Goal: Transaction & Acquisition: Book appointment/travel/reservation

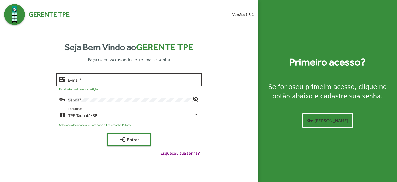
click at [81, 76] on div "E-mail *" at bounding box center [133, 79] width 131 height 14
type input "**********"
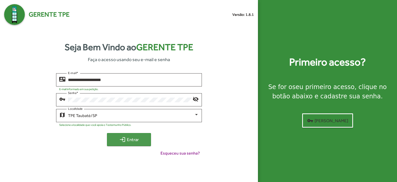
click at [127, 141] on span "login Entrar" at bounding box center [129, 139] width 35 height 9
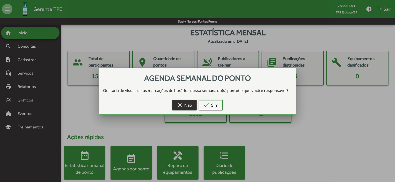
click at [190, 106] on span "clear Não" at bounding box center [184, 104] width 15 height 9
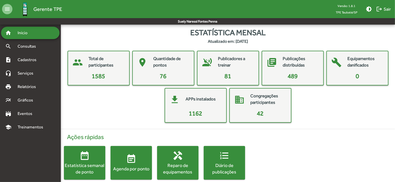
click at [128, 167] on div "Agenda por ponto" at bounding box center [130, 168] width 41 height 6
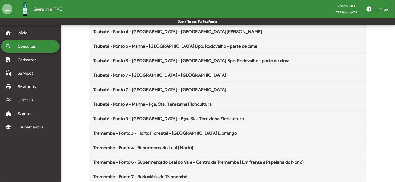
scroll to position [682, 0]
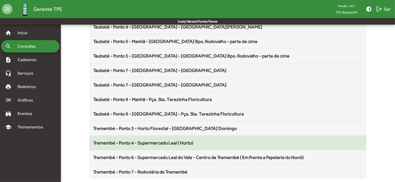
click at [182, 141] on span "Tremembé - Ponto 4 - Supermercado Leal ( Horto)" at bounding box center [143, 142] width 100 height 5
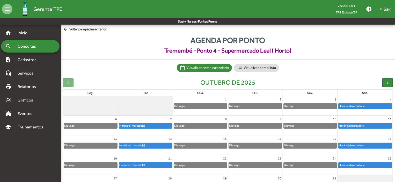
click at [159, 125] on div "Horário(s) marcado(s)" at bounding box center [145, 125] width 53 height 5
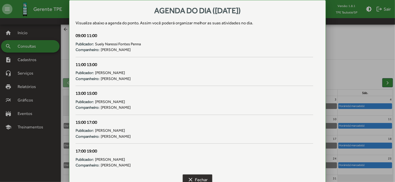
click at [197, 180] on span "clear Fechar" at bounding box center [197, 179] width 20 height 9
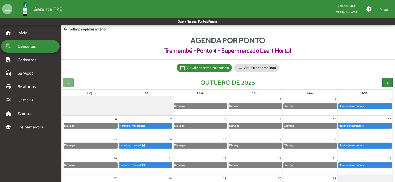
click at [66, 29] on mat-icon "arrow_back" at bounding box center [66, 30] width 6 height 6
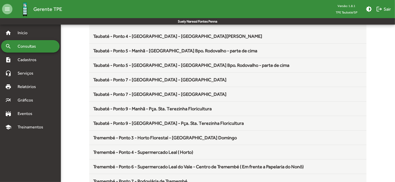
scroll to position [682, 0]
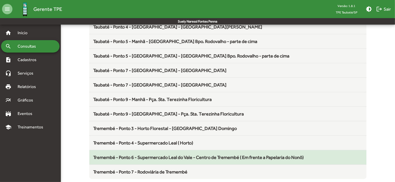
click at [196, 150] on mat-list-item "Tremembé - Ponto 6 - Supermercado Leal do Vale - Centro de Tremembé ( Em frente…" at bounding box center [227, 157] width 277 height 14
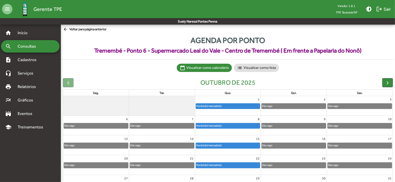
click at [251, 125] on div "Horário(s) marcado(s)" at bounding box center [228, 125] width 64 height 5
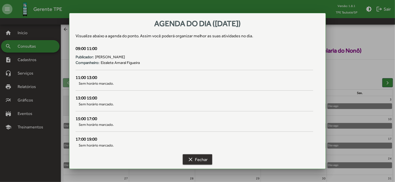
click at [194, 159] on span "clear Fechar" at bounding box center [197, 159] width 20 height 9
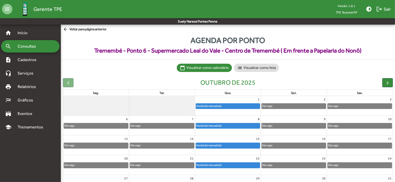
click at [226, 105] on div "Horário(s) marcado(s)" at bounding box center [228, 105] width 64 height 5
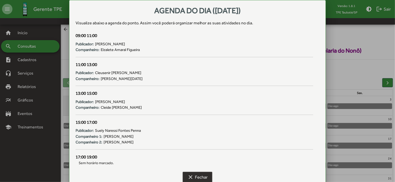
click at [197, 177] on span "clear Fechar" at bounding box center [197, 176] width 20 height 9
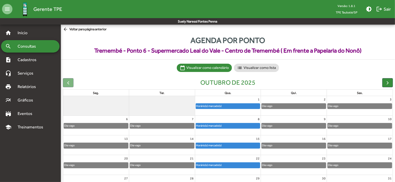
click at [65, 30] on mat-icon "arrow_back" at bounding box center [66, 30] width 6 height 6
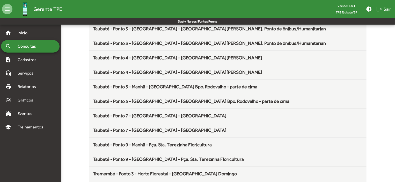
scroll to position [682, 0]
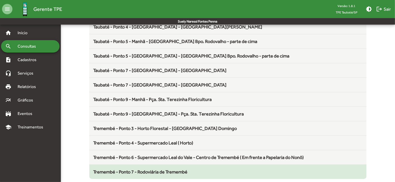
click at [150, 169] on span "Tremembé - Ponto 7 - Rodoviária de Tremembé" at bounding box center [140, 171] width 94 height 5
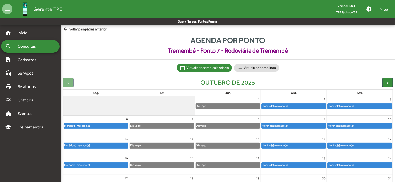
click at [280, 125] on div "Horário(s) marcado(s)" at bounding box center [274, 125] width 26 height 5
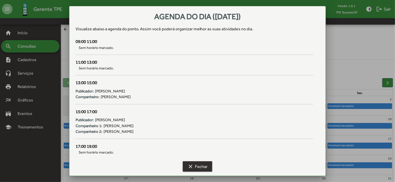
click at [194, 167] on span "clear Fechar" at bounding box center [197, 166] width 20 height 9
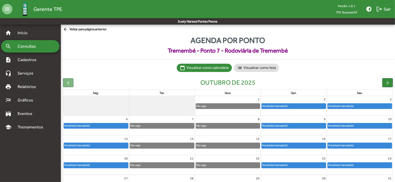
click at [356, 125] on div "Horário(s) marcado(s)" at bounding box center [359, 125] width 64 height 5
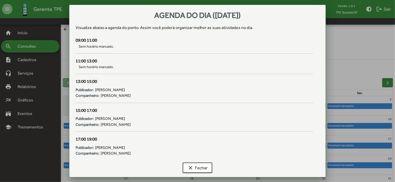
click at [348, 103] on div at bounding box center [197, 91] width 395 height 182
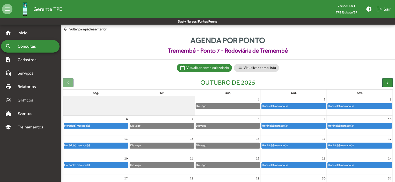
click at [348, 103] on div "Horário(s) marcado(s)" at bounding box center [340, 105] width 26 height 5
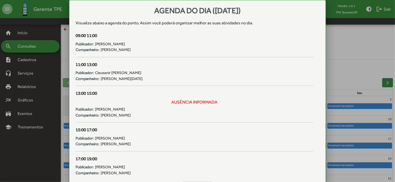
click at [207, 161] on div "17:00 19:00" at bounding box center [194, 158] width 237 height 7
click at [66, 124] on div at bounding box center [197, 91] width 395 height 182
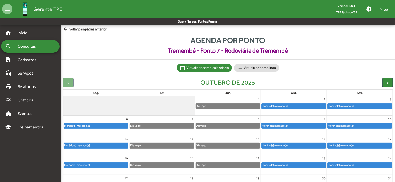
click at [66, 124] on div "Horário(s) marcado(s)" at bounding box center [77, 125] width 26 height 5
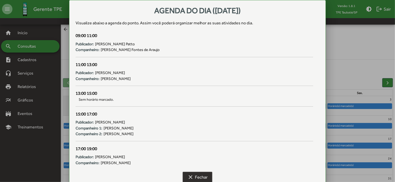
click at [198, 176] on span "clear Fechar" at bounding box center [197, 176] width 20 height 9
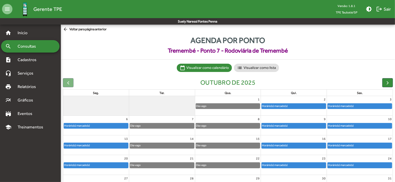
click at [283, 126] on div "Horário(s) marcado(s)" at bounding box center [274, 125] width 26 height 5
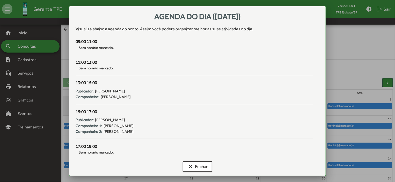
click at [204, 161] on div "clear Fechar" at bounding box center [198, 167] width 244 height 17
click at [357, 125] on div at bounding box center [197, 91] width 395 height 182
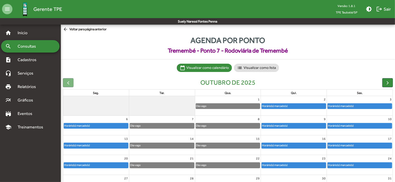
click at [357, 125] on div "Horário(s) marcado(s)" at bounding box center [359, 125] width 64 height 5
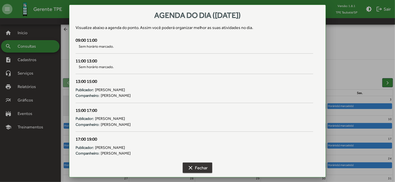
click at [204, 169] on span "clear Fechar" at bounding box center [197, 167] width 20 height 9
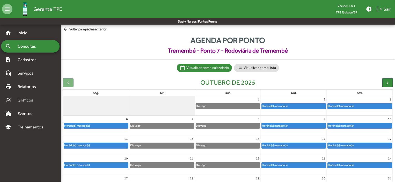
click at [204, 169] on span "clear Fechar" at bounding box center [197, 167] width 20 height 9
click at [29, 44] on span "Consultas" at bounding box center [28, 46] width 28 height 6
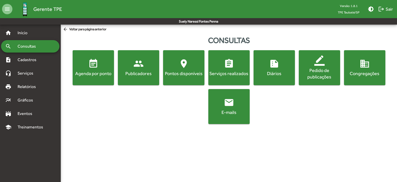
click at [122, 64] on span "people Publicadores" at bounding box center [138, 67] width 39 height 18
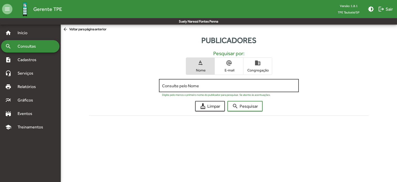
click at [164, 85] on input "Consulte pelo Nome" at bounding box center [228, 85] width 133 height 5
type input "*******"
click at [245, 103] on span "search Pesquisar" at bounding box center [245, 105] width 26 height 9
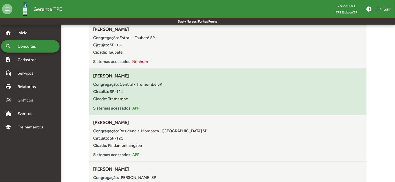
scroll to position [284, 0]
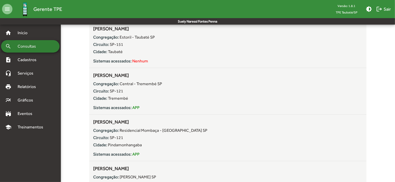
click at [42, 48] on span "Consultas" at bounding box center [28, 46] width 28 height 6
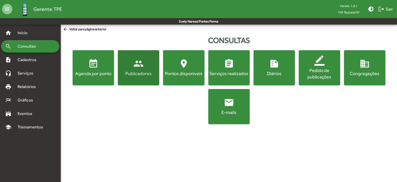
click at [143, 64] on mat-icon "people" at bounding box center [138, 63] width 10 height 10
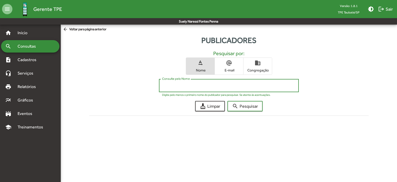
click at [170, 86] on input "Consulte pelo Nome" at bounding box center [228, 85] width 133 height 5
type input "*****"
click at [258, 108] on span "search Pesquisar" at bounding box center [245, 105] width 26 height 9
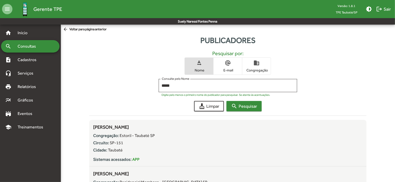
scroll to position [140, 0]
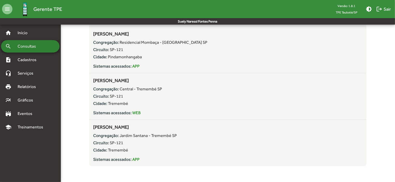
click at [34, 42] on div "search Consultas" at bounding box center [30, 46] width 58 height 12
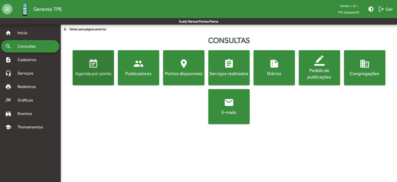
click at [94, 65] on mat-icon "event_note" at bounding box center [93, 63] width 10 height 10
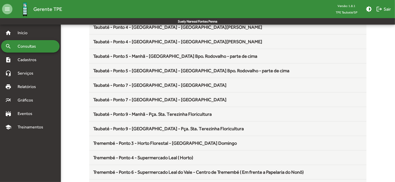
scroll to position [682, 0]
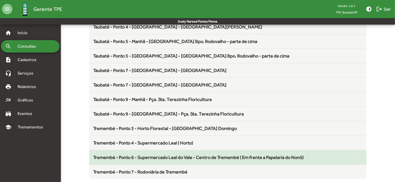
click at [186, 155] on span "Tremembé - Ponto 6 - Supermercado Leal do Vale - Centro de Tremembé ( Em frente…" at bounding box center [198, 156] width 210 height 5
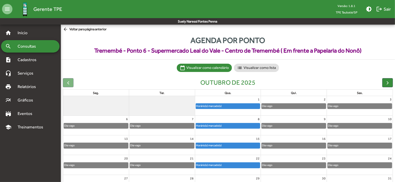
click at [237, 125] on div "Horário(s) marcado(s)" at bounding box center [228, 125] width 64 height 5
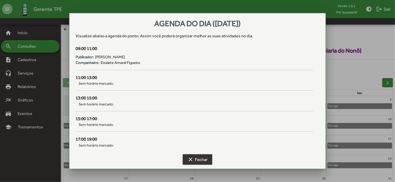
click at [197, 159] on span "clear Fechar" at bounding box center [197, 159] width 20 height 9
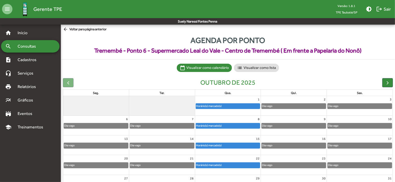
click at [69, 30] on mat-icon "arrow_back" at bounding box center [66, 30] width 6 height 6
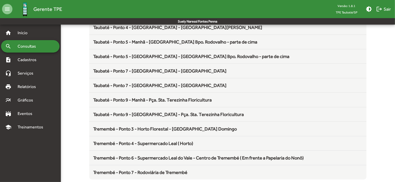
scroll to position [682, 0]
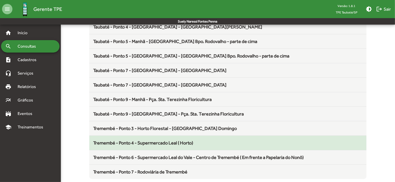
click at [168, 140] on span "Tremembé - Ponto 4 - Supermercado Leal ( Horto)" at bounding box center [143, 142] width 100 height 5
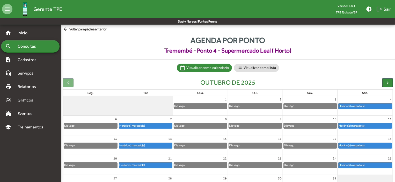
click at [156, 125] on div "Horário(s) marcado(s)" at bounding box center [145, 125] width 53 height 5
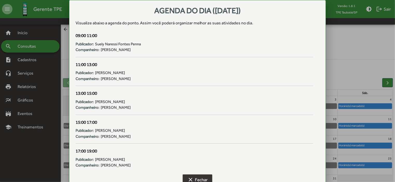
click at [207, 178] on span "clear Fechar" at bounding box center [197, 179] width 20 height 9
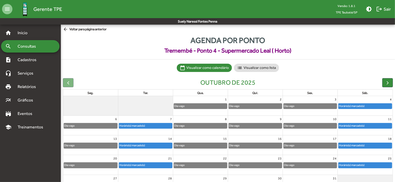
click at [168, 126] on div "Horário(s) marcado(s)" at bounding box center [145, 125] width 53 height 5
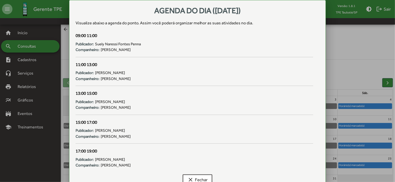
click at [249, 131] on div "Publicador: Maria Zilda Dos Santos Gonsalves" at bounding box center [194, 130] width 237 height 6
click at [199, 175] on span "clear Fechar" at bounding box center [197, 179] width 20 height 9
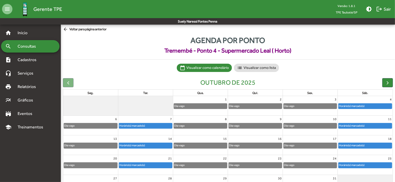
click at [373, 104] on div "Horário(s) marcado(s)" at bounding box center [364, 105] width 53 height 5
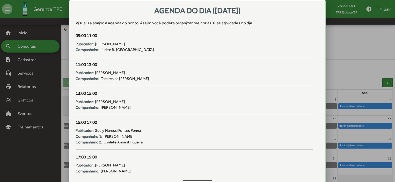
click at [351, 87] on div at bounding box center [197, 91] width 395 height 182
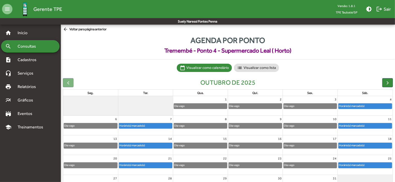
click at [352, 104] on div "Horário(s) marcado(s)" at bounding box center [351, 105] width 26 height 5
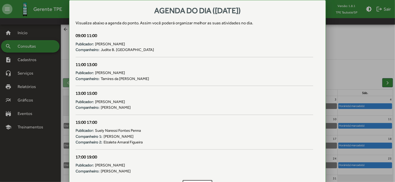
click at [364, 127] on div at bounding box center [197, 91] width 395 height 182
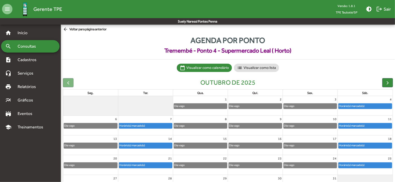
click at [364, 127] on div "Horário(s) marcado(s)" at bounding box center [351, 125] width 26 height 5
click at [364, 124] on div "Horário(s) marcado(s)" at bounding box center [351, 125] width 26 height 5
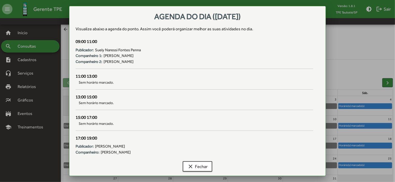
click at [343, 84] on div at bounding box center [197, 91] width 395 height 182
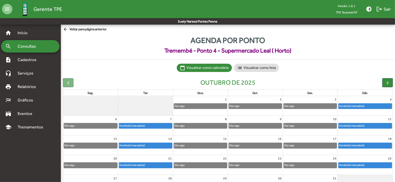
click at [358, 123] on div "Horário(s) marcado(s)" at bounding box center [351, 125] width 26 height 5
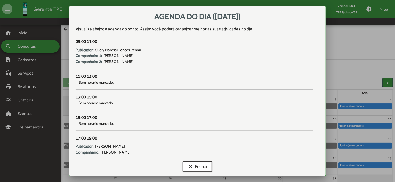
click at [367, 146] on div at bounding box center [197, 91] width 395 height 182
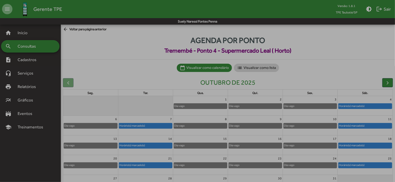
click at [367, 146] on div "Horário(s) marcado(s)" at bounding box center [364, 145] width 53 height 5
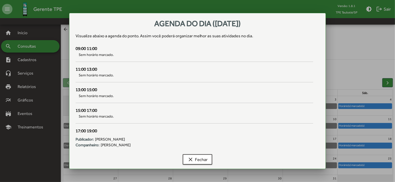
click at [367, 146] on div at bounding box center [197, 91] width 395 height 182
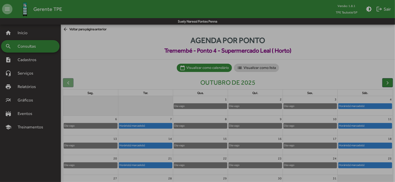
click at [367, 146] on div "Horário(s) marcado(s)" at bounding box center [364, 145] width 53 height 5
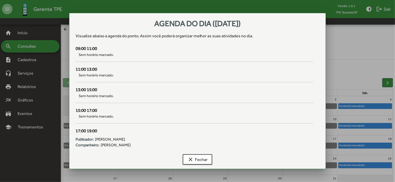
click at [367, 164] on div at bounding box center [197, 91] width 395 height 182
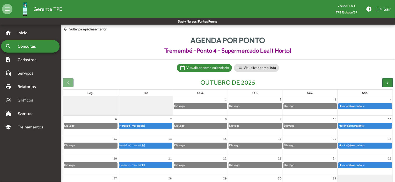
click at [367, 164] on div "Horário(s) marcado(s)" at bounding box center [364, 164] width 53 height 5
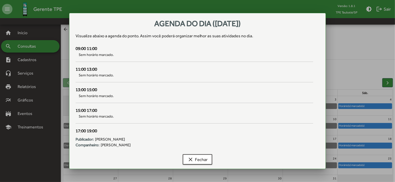
click at [367, 164] on div at bounding box center [197, 91] width 395 height 182
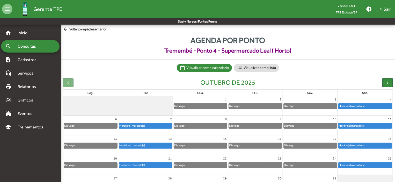
click at [367, 164] on div "Horário(s) marcado(s)" at bounding box center [364, 164] width 53 height 5
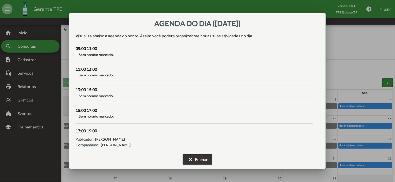
click at [201, 160] on span "clear Fechar" at bounding box center [197, 159] width 20 height 9
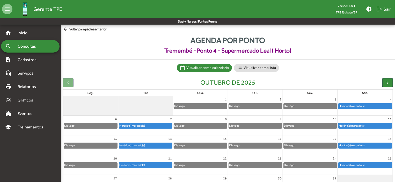
click at [83, 28] on span "arrow_back Voltar para página anterior" at bounding box center [85, 30] width 44 height 6
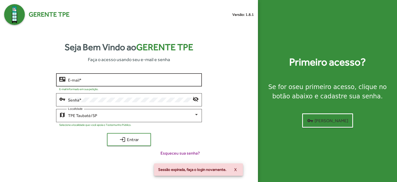
click at [96, 77] on div "E-mail *" at bounding box center [133, 79] width 131 height 14
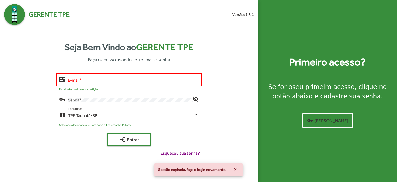
click at [96, 77] on div "E-mail *" at bounding box center [133, 79] width 131 height 14
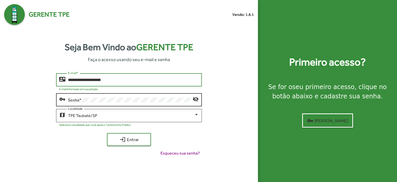
type input "**********"
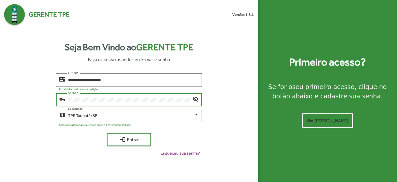
click at [231, 100] on div "**********" at bounding box center [129, 116] width 250 height 87
click at [140, 138] on span "login Entrar" at bounding box center [129, 139] width 35 height 9
click at [241, 91] on div "**********" at bounding box center [129, 116] width 250 height 87
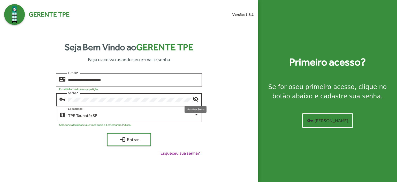
click at [197, 99] on mat-icon "visibility_off" at bounding box center [196, 99] width 6 height 6
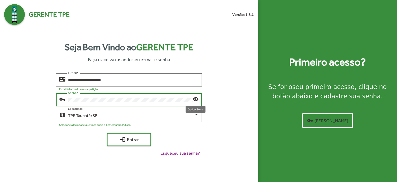
click at [198, 97] on mat-icon "visibility" at bounding box center [196, 99] width 6 height 6
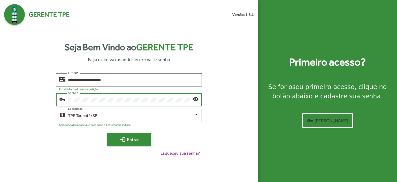
click at [139, 139] on span "login Entrar" at bounding box center [129, 139] width 35 height 9
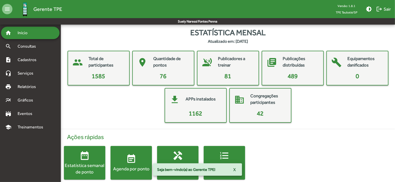
click at [139, 160] on span "event_note Agenda por ponto" at bounding box center [130, 163] width 41 height 18
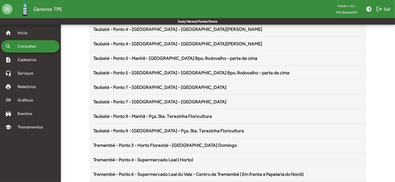
scroll to position [682, 0]
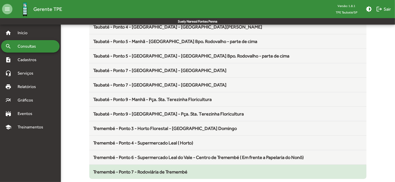
click at [148, 169] on span "Tremembé - Ponto 7 - Rodoviária de Tremembé" at bounding box center [140, 171] width 94 height 5
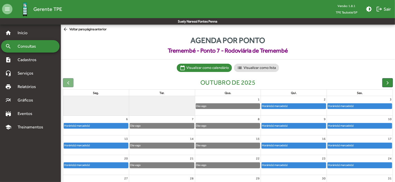
click at [290, 107] on div "Horário(s) marcado(s)" at bounding box center [293, 105] width 64 height 5
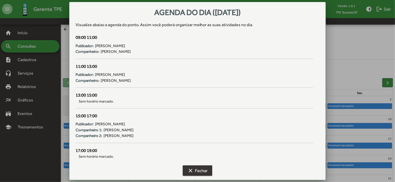
click at [199, 169] on span "clear Fechar" at bounding box center [197, 170] width 20 height 9
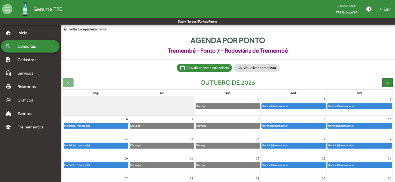
click at [305, 125] on div "Horário(s) marcado(s)" at bounding box center [293, 125] width 64 height 5
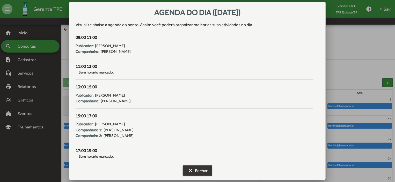
click at [205, 169] on span "clear Fechar" at bounding box center [197, 170] width 20 height 9
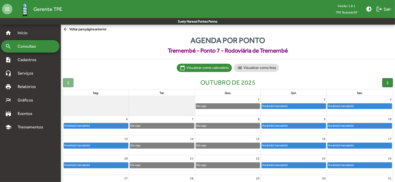
click at [313, 145] on div "Horário(s) marcado(s)" at bounding box center [293, 145] width 64 height 5
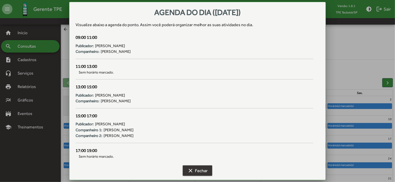
click at [201, 170] on span "clear Fechar" at bounding box center [197, 170] width 20 height 9
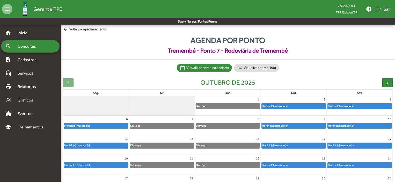
click at [304, 165] on div "Horário(s) marcado(s)" at bounding box center [293, 164] width 64 height 5
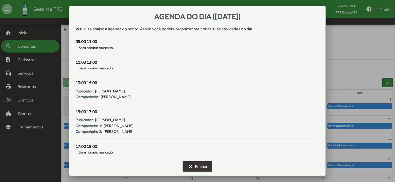
click at [205, 166] on span "clear Fechar" at bounding box center [197, 166] width 20 height 9
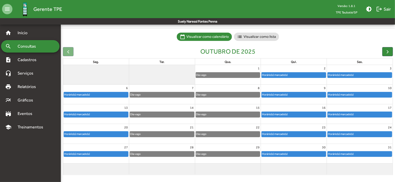
scroll to position [32, 0]
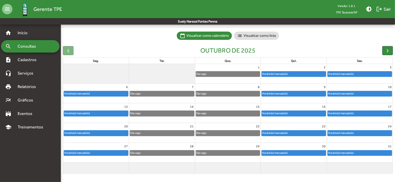
click at [280, 151] on div "Horário(s) marcado(s)" at bounding box center [274, 152] width 26 height 5
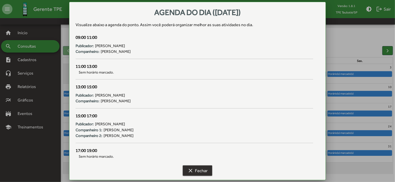
click at [206, 167] on span "clear Fechar" at bounding box center [197, 170] width 20 height 9
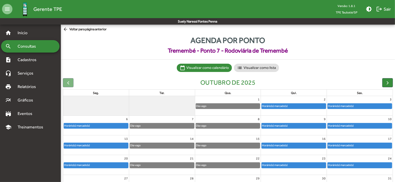
scroll to position [32, 0]
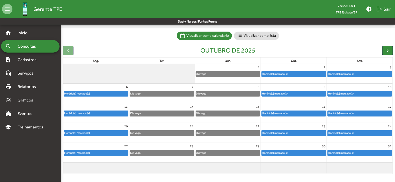
click at [102, 115] on div "Horário(s) marcado(s)" at bounding box center [96, 113] width 64 height 5
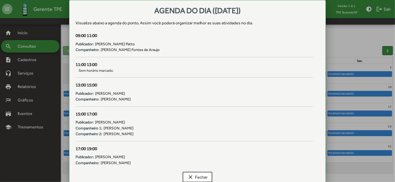
scroll to position [0, 0]
click at [171, 102] on div "13:00 15:00 Publicador: Georgina Maria Passos Companheiro: Antônia Ferreira de …" at bounding box center [194, 96] width 244 height 29
click at [200, 173] on span "clear Fechar" at bounding box center [197, 176] width 20 height 9
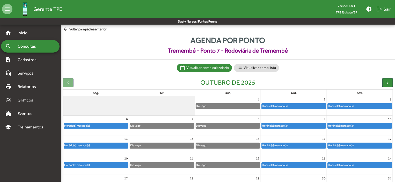
scroll to position [32, 0]
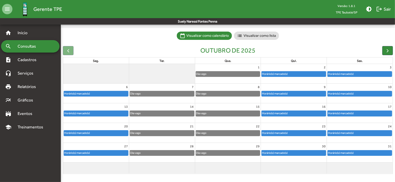
click at [112, 112] on div "Horário(s) marcado(s)" at bounding box center [96, 113] width 64 height 5
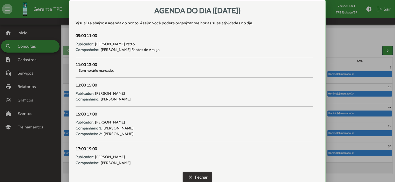
click at [195, 175] on span "clear Fechar" at bounding box center [197, 176] width 20 height 9
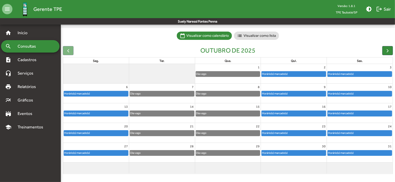
click at [108, 134] on div "Horário(s) marcado(s)" at bounding box center [96, 132] width 64 height 5
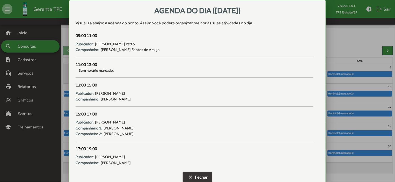
click at [200, 175] on span "clear Fechar" at bounding box center [197, 176] width 20 height 9
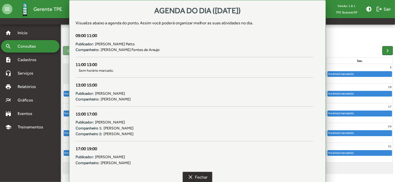
click at [200, 175] on span "clear Fechar" at bounding box center [197, 176] width 20 height 9
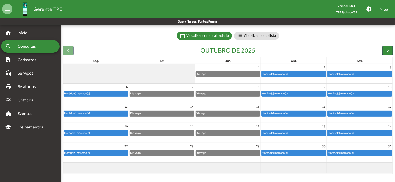
click at [119, 154] on div "Horário(s) marcado(s)" at bounding box center [96, 152] width 64 height 5
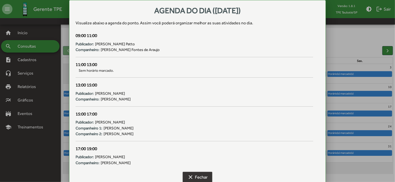
click at [197, 172] on span "clear Fechar" at bounding box center [197, 176] width 20 height 9
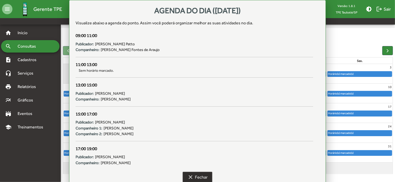
scroll to position [32, 0]
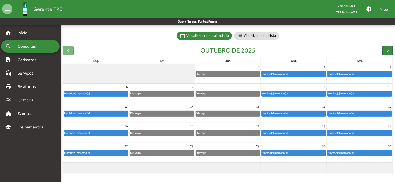
click at [277, 153] on div "Horário(s) marcado(s)" at bounding box center [274, 152] width 26 height 5
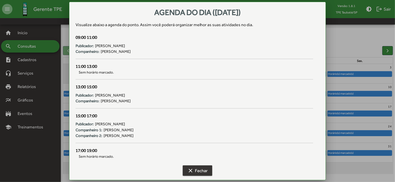
click at [207, 168] on span "clear Fechar" at bounding box center [197, 170] width 20 height 9
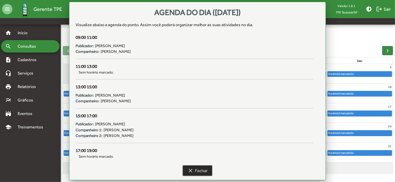
click at [207, 168] on span "clear Fechar" at bounding box center [197, 170] width 20 height 9
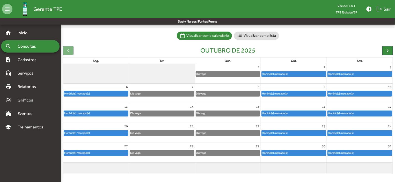
click at [340, 151] on div "Horário(s) marcado(s)" at bounding box center [340, 152] width 26 height 5
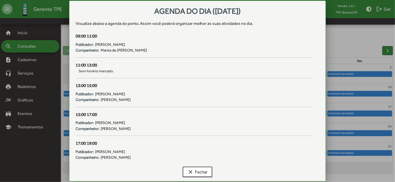
scroll to position [0, 0]
click at [268, 139] on div "15:00 17:00 Publicador: Rita de Cassia Rodrigues Freitas Ramos Companheiro: Cla…" at bounding box center [194, 125] width 244 height 29
click at [354, 132] on div at bounding box center [197, 91] width 395 height 182
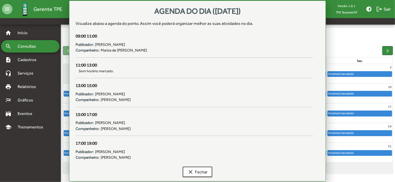
scroll to position [32, 0]
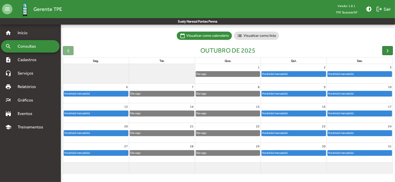
click at [353, 132] on div "Horário(s) marcado(s)" at bounding box center [340, 132] width 26 height 5
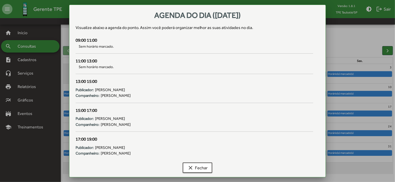
scroll to position [0, 0]
click at [198, 167] on span "clear Fechar" at bounding box center [197, 167] width 20 height 9
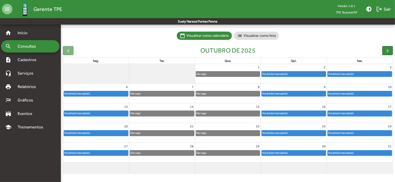
click at [343, 114] on div "Horário(s) marcado(s)" at bounding box center [340, 113] width 26 height 5
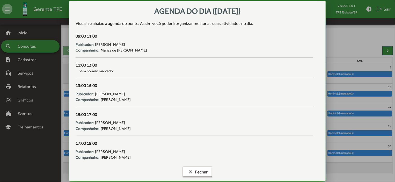
scroll to position [0, 0]
click at [246, 154] on div "Publicador: Claudenice Rosa Dos Santos Amaro de Souza" at bounding box center [194, 152] width 237 height 6
click at [344, 166] on div at bounding box center [197, 91] width 395 height 182
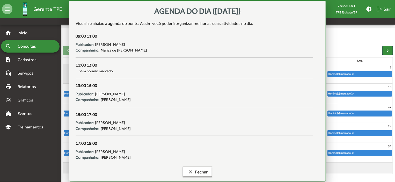
scroll to position [32, 0]
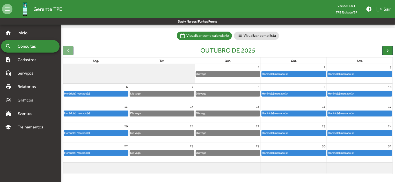
click at [275, 152] on div "Horário(s) marcado(s)" at bounding box center [274, 152] width 26 height 5
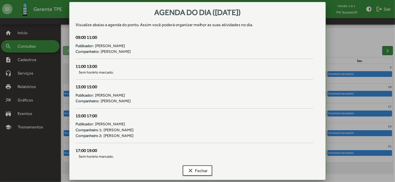
scroll to position [0, 0]
click at [204, 170] on span "clear Fechar" at bounding box center [197, 170] width 20 height 9
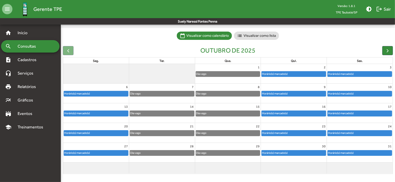
click at [37, 46] on span "Consultas" at bounding box center [28, 46] width 28 height 6
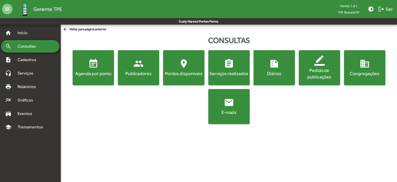
click at [99, 65] on span "event_note Agenda por ponto" at bounding box center [93, 67] width 39 height 18
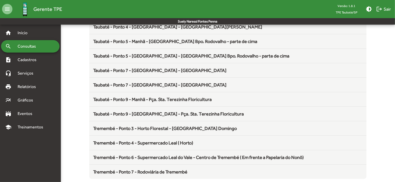
scroll to position [682, 0]
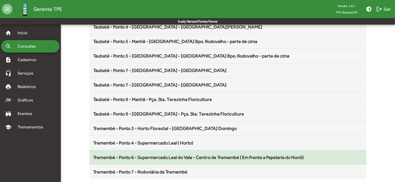
click at [171, 156] on span "Tremembé - Ponto 6 - Supermercado Leal do Vale - Centro de Tremembé ( Em frente…" at bounding box center [198, 156] width 210 height 5
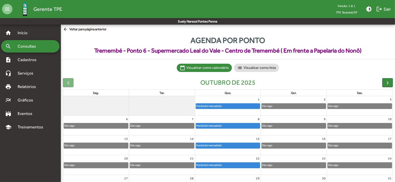
click at [227, 125] on div "Horário(s) marcado(s)" at bounding box center [228, 125] width 64 height 5
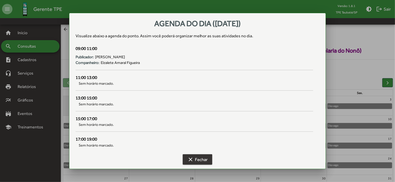
click at [203, 157] on span "clear Fechar" at bounding box center [197, 159] width 20 height 9
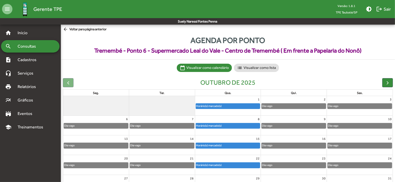
click at [237, 145] on div "Horário(s) marcado(s)" at bounding box center [228, 145] width 64 height 5
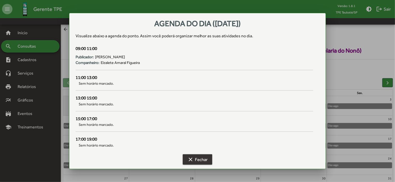
click at [201, 161] on span "clear Fechar" at bounding box center [197, 159] width 20 height 9
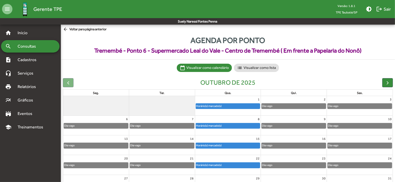
click at [252, 165] on div "Horário(s) marcado(s)" at bounding box center [228, 164] width 64 height 5
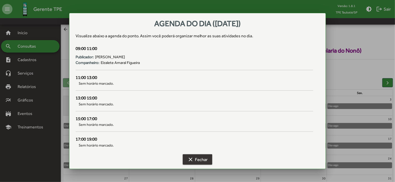
click at [200, 159] on span "clear Fechar" at bounding box center [197, 159] width 20 height 9
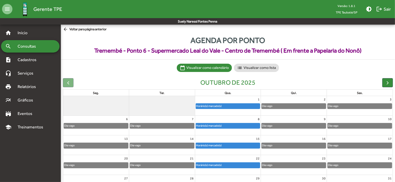
click at [65, 30] on mat-icon "arrow_back" at bounding box center [66, 30] width 6 height 6
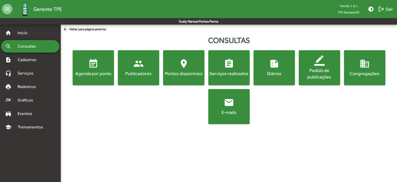
click at [92, 69] on span "event_note Agenda por ponto" at bounding box center [93, 67] width 39 height 18
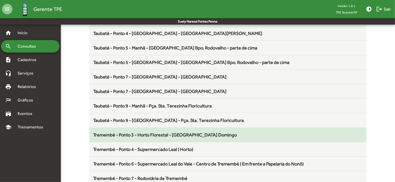
scroll to position [682, 0]
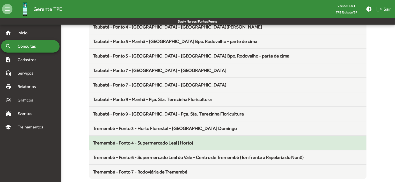
click at [162, 140] on span "Tremembé - Ponto 4 - Supermercado Leal ( Horto)" at bounding box center [143, 142] width 100 height 5
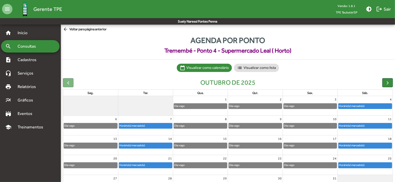
click at [368, 125] on div "Horário(s) marcado(s)" at bounding box center [364, 125] width 53 height 5
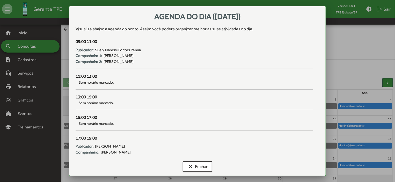
click at [66, 50] on div at bounding box center [197, 91] width 395 height 182
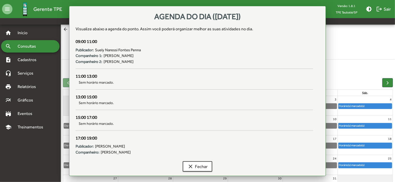
click at [66, 50] on span "Tremembé - Ponto 4 - Supermercado Leal ( Horto)" at bounding box center [228, 50] width 334 height 9
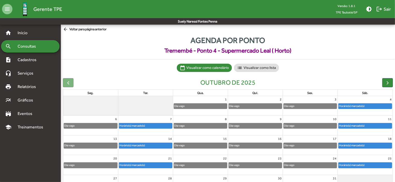
click at [63, 26] on mat-sidenav-content "arrow_back Voltar para página anterior Agenda por ponto Tremembé - Ponto 4 - Su…" at bounding box center [228, 118] width 334 height 187
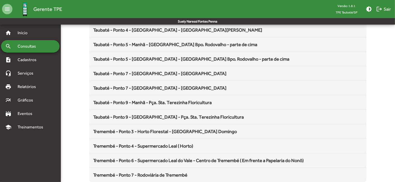
scroll to position [682, 0]
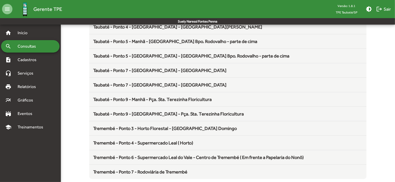
click at [191, 154] on span "Tremembé - Ponto 6 - Supermercado Leal do Vale - Centro de Tremembé ( Em frente…" at bounding box center [198, 156] width 210 height 5
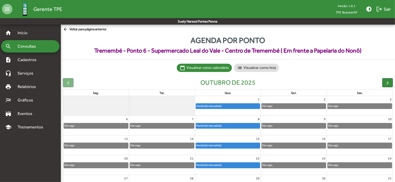
click at [218, 104] on div "Horário(s) marcado(s)" at bounding box center [209, 105] width 26 height 5
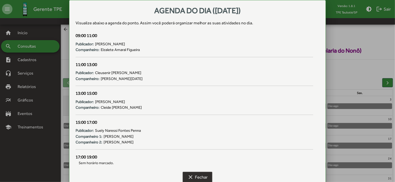
click at [196, 175] on span "clear Fechar" at bounding box center [197, 176] width 20 height 9
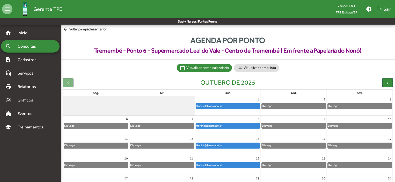
click at [219, 105] on div "Horário(s) marcado(s)" at bounding box center [209, 105] width 26 height 5
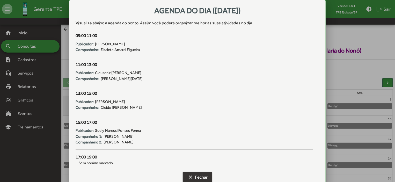
click at [197, 172] on span "clear Fechar" at bounding box center [197, 176] width 20 height 9
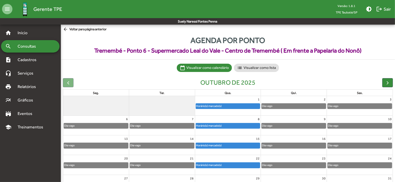
click at [214, 106] on div "Horário(s) marcado(s)" at bounding box center [209, 105] width 26 height 5
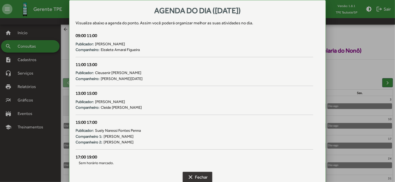
click at [199, 177] on span "clear Fechar" at bounding box center [197, 176] width 20 height 9
click at [199, 177] on div "29" at bounding box center [228, 178] width 66 height 7
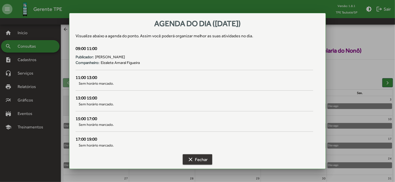
click at [202, 159] on span "clear Fechar" at bounding box center [197, 159] width 20 height 9
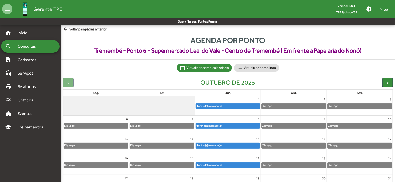
click at [240, 124] on div "Horário(s) marcado(s)" at bounding box center [228, 125] width 64 height 5
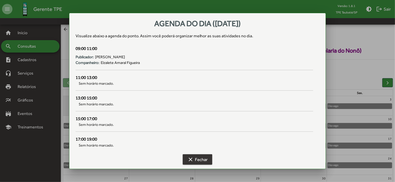
click at [193, 159] on mat-icon "clear" at bounding box center [190, 159] width 6 height 6
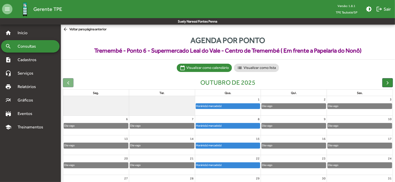
click at [219, 125] on div "Horário(s) marcado(s)" at bounding box center [209, 125] width 26 height 5
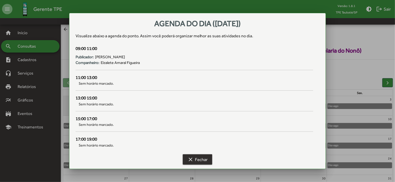
click at [205, 161] on span "clear Fechar" at bounding box center [197, 159] width 20 height 9
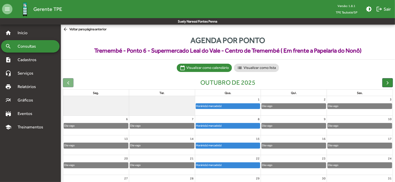
click at [65, 26] on mat-sidenav-content "arrow_back Voltar para página anterior Agenda por ponto Tremembé - Ponto 6 - Su…" at bounding box center [228, 118] width 334 height 187
click at [67, 30] on mat-icon "arrow_back" at bounding box center [66, 30] width 6 height 6
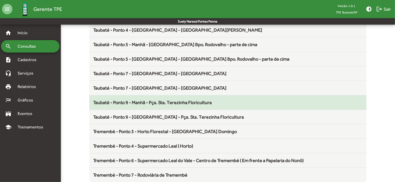
scroll to position [682, 0]
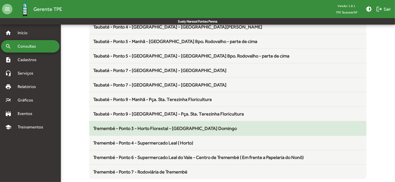
click at [154, 125] on span "Tremembé - Ponto 3 - Horto Florestal - [GEOGRAPHIC_DATA] Domingo" at bounding box center [165, 127] width 144 height 5
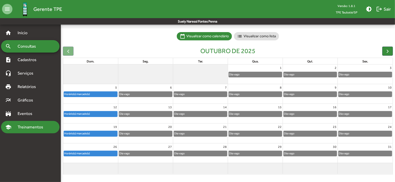
scroll to position [32, 0]
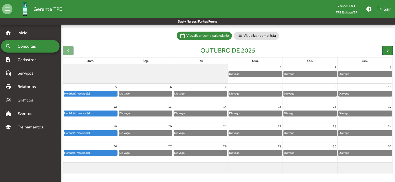
click at [87, 116] on div "Horário(s) marcado(s)" at bounding box center [90, 113] width 53 height 5
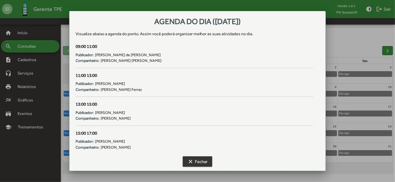
click at [185, 164] on button "clear Fechar" at bounding box center [197, 161] width 29 height 10
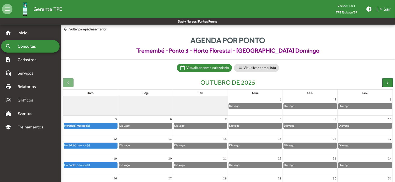
scroll to position [32, 0]
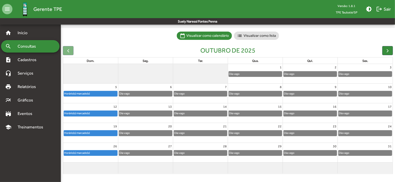
click at [100, 115] on div "Horário(s) marcado(s)" at bounding box center [90, 113] width 53 height 5
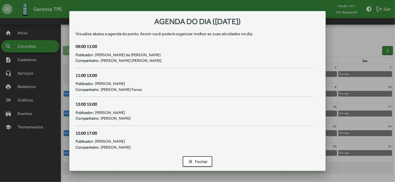
scroll to position [0, 0]
click at [198, 155] on div "clear Fechar" at bounding box center [198, 162] width 244 height 17
click at [199, 160] on span "clear Fechar" at bounding box center [197, 161] width 20 height 9
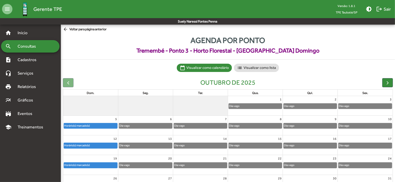
scroll to position [32, 0]
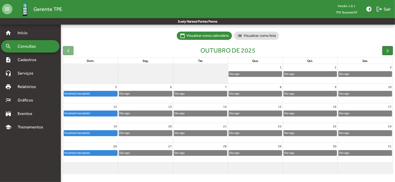
click at [86, 135] on div "Horário(s) marcado(s)" at bounding box center [77, 132] width 26 height 5
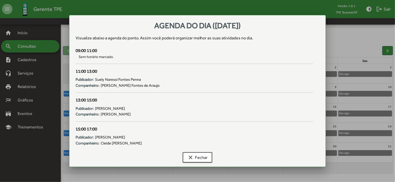
click at [86, 135] on div "Agenda do dia (19/10/2025) Visualize abaixo a agenda do ponto . Assim você pode…" at bounding box center [197, 91] width 257 height 152
click at [178, 119] on div "13:00 15:00 Publicador: Isabel Cristina de Souza Companheiro: Alexandra Narezi …" at bounding box center [194, 111] width 244 height 29
drag, startPoint x: 197, startPoint y: 182, endPoint x: 192, endPoint y: 171, distance: 11.0
click at [192, 171] on div at bounding box center [197, 91] width 395 height 182
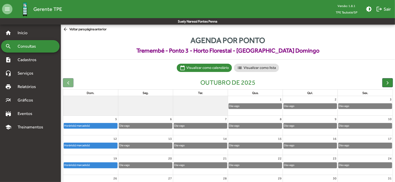
scroll to position [32, 0]
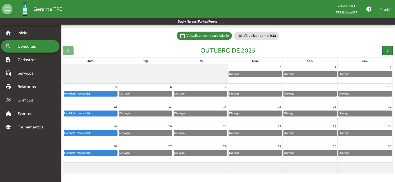
click at [95, 130] on div "Horário(s) marcado(s)" at bounding box center [90, 132] width 53 height 5
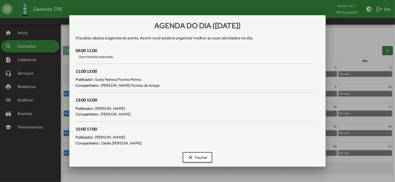
scroll to position [0, 0]
click at [95, 130] on div "15:00 17:00 Publicador: Ranuza de Oliveira Santos Companheiro: Cleide Rosa Dos …" at bounding box center [194, 136] width 244 height 20
click at [199, 153] on span "clear Fechar" at bounding box center [197, 157] width 20 height 9
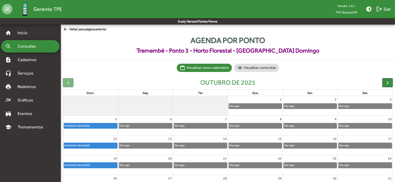
scroll to position [32, 0]
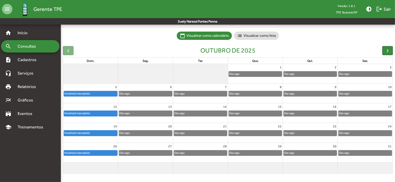
click at [110, 151] on div "Horário(s) marcado(s)" at bounding box center [90, 152] width 53 height 5
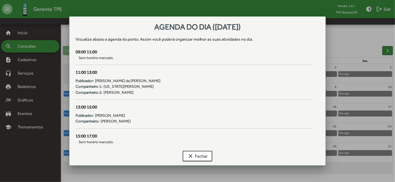
scroll to position [0, 0]
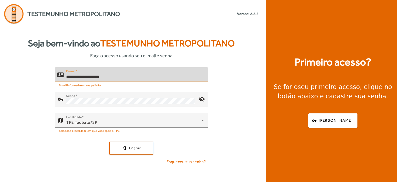
click at [111, 76] on input "**********" at bounding box center [135, 77] width 138 height 6
click at [123, 79] on input "**********" at bounding box center [135, 77] width 138 height 6
type input "*"
type input "**********"
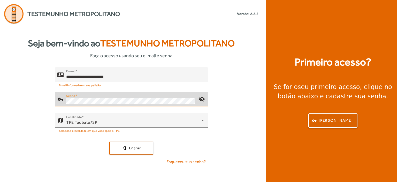
click at [336, 118] on span "[PERSON_NAME]" at bounding box center [336, 120] width 34 height 6
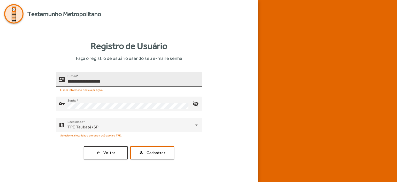
click at [122, 77] on div "**********" at bounding box center [132, 79] width 130 height 15
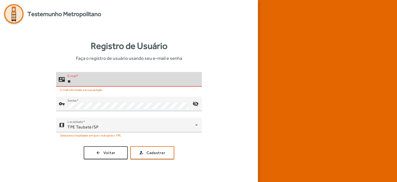
type input "*"
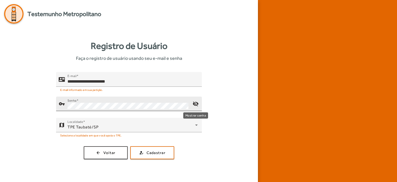
click at [196, 106] on mat-icon "visibility_off" at bounding box center [196, 103] width 12 height 12
click at [236, 101] on div "**********" at bounding box center [129, 115] width 250 height 87
click at [168, 151] on span "submit" at bounding box center [152, 152] width 43 height 12
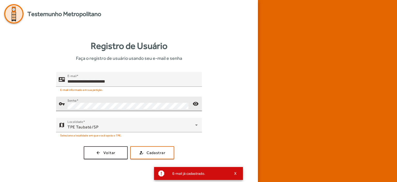
click at [233, 95] on div "**********" at bounding box center [129, 115] width 250 height 87
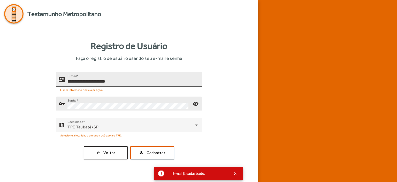
click at [125, 78] on div "**********" at bounding box center [132, 79] width 130 height 15
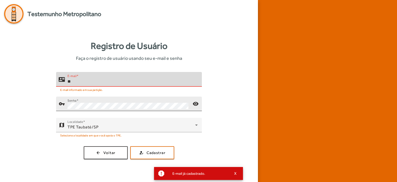
type input "*"
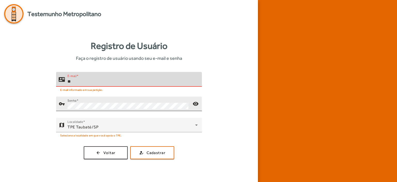
type input "*"
type input "**********"
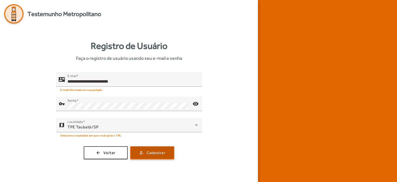
click at [165, 151] on span "Cadastrar" at bounding box center [156, 153] width 19 height 6
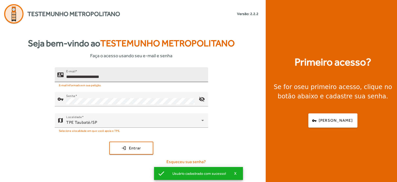
click at [119, 76] on input "**********" at bounding box center [135, 77] width 138 height 6
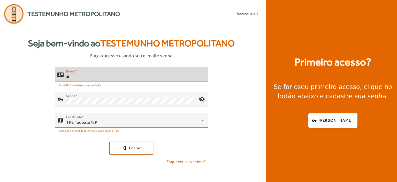
type input "*"
type input "**********"
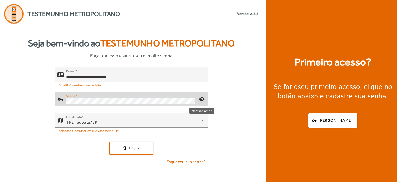
click at [203, 100] on mat-icon "visibility_off" at bounding box center [201, 99] width 12 height 12
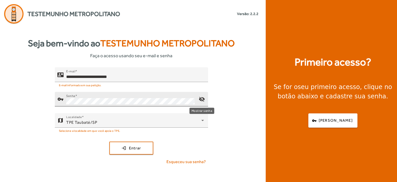
click at [203, 100] on mat-icon "visibility_off" at bounding box center [201, 99] width 12 height 12
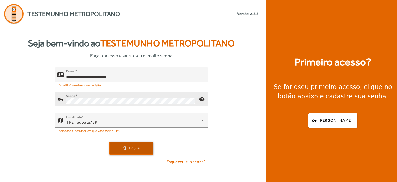
click at [149, 142] on span "submit" at bounding box center [131, 148] width 43 height 12
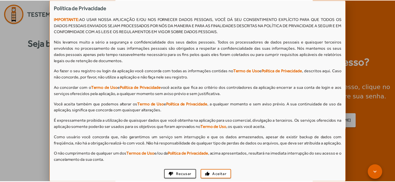
scroll to position [468, 0]
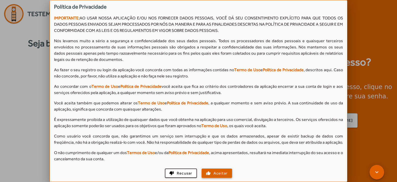
click at [225, 172] on span "Aceitar" at bounding box center [221, 173] width 14 height 6
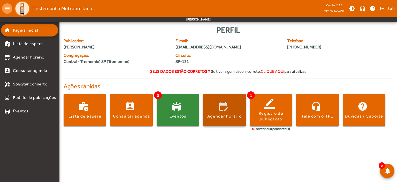
click at [214, 106] on span at bounding box center [224, 110] width 43 height 12
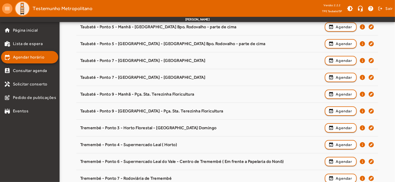
scroll to position [810, 0]
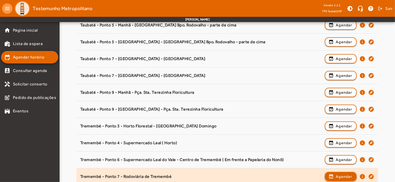
click at [346, 175] on span "Agendar" at bounding box center [343, 176] width 16 height 6
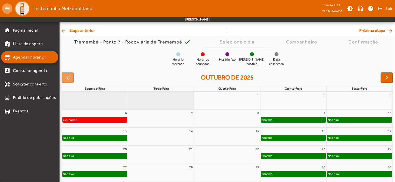
scroll to position [47, 0]
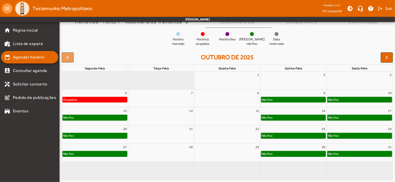
click at [297, 98] on div "Não fixo" at bounding box center [293, 99] width 64 height 5
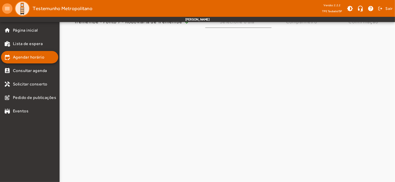
scroll to position [0, 0]
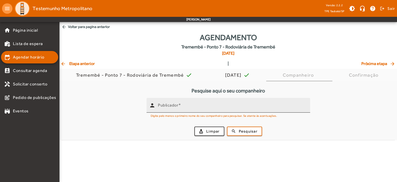
click at [161, 105] on mat-label "Publicador" at bounding box center [168, 105] width 20 height 5
click at [161, 105] on input "Publicador" at bounding box center [232, 107] width 148 height 6
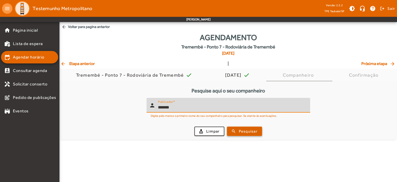
type input "*******"
click at [246, 129] on span "Pesquisar" at bounding box center [248, 131] width 19 height 6
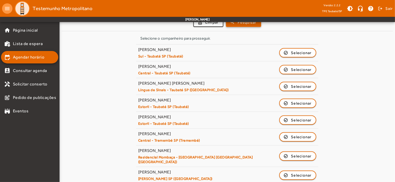
scroll to position [109, 0]
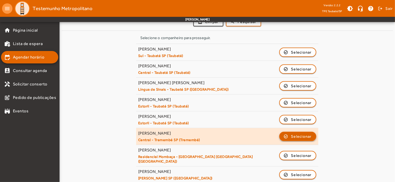
click at [303, 137] on span "Selecionar" at bounding box center [301, 136] width 21 height 6
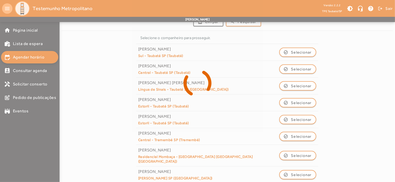
scroll to position [0, 0]
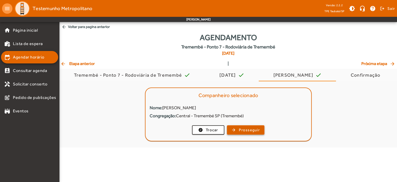
click at [256, 129] on span "Prosseguir" at bounding box center [249, 130] width 21 height 6
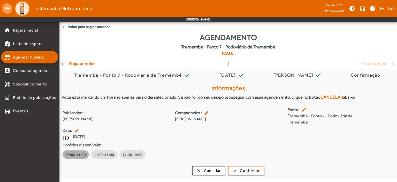
click at [78, 155] on span "09:00 11:00" at bounding box center [76, 154] width 20 height 5
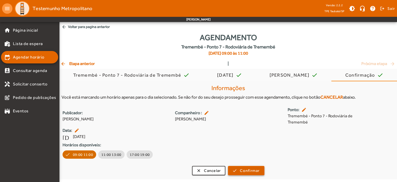
click at [253, 171] on span "Confirmar" at bounding box center [250, 171] width 20 height 6
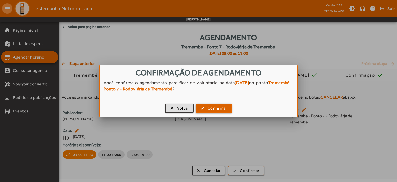
click at [208, 109] on span "Confirmar" at bounding box center [218, 108] width 20 height 6
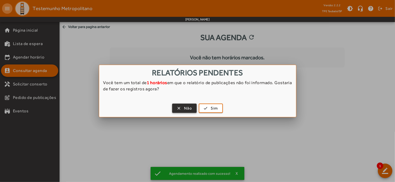
click at [182, 108] on span "button" at bounding box center [184, 108] width 24 height 12
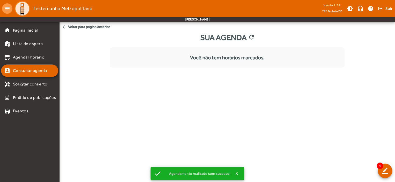
click at [182, 108] on span "button" at bounding box center [184, 108] width 24 height 12
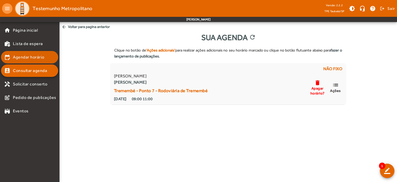
click at [34, 55] on span "Agendar horário" at bounding box center [29, 57] width 32 height 6
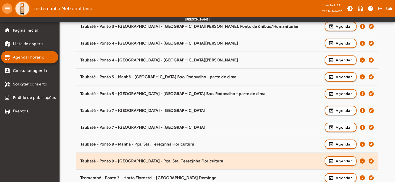
scroll to position [810, 0]
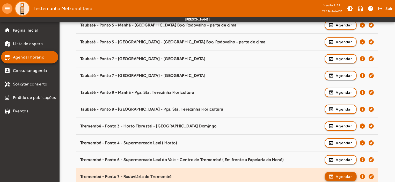
click at [352, 174] on span "button" at bounding box center [340, 176] width 31 height 12
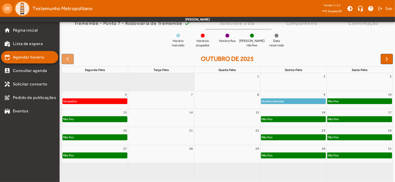
scroll to position [47, 0]
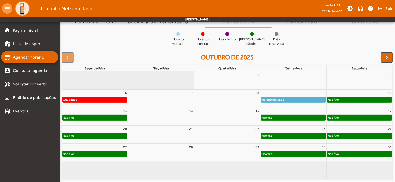
click at [287, 134] on div "Não fixo" at bounding box center [293, 135] width 64 height 5
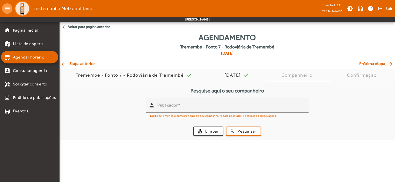
scroll to position [0, 0]
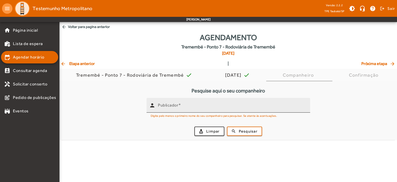
click at [189, 107] on input "Publicador" at bounding box center [232, 107] width 148 height 6
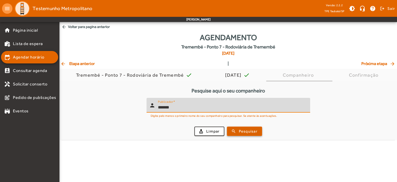
type input "*******"
click at [241, 129] on span "Pesquisar" at bounding box center [248, 131] width 19 height 6
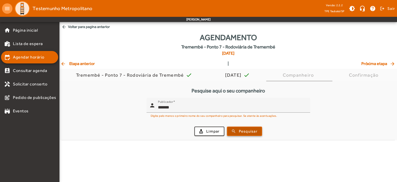
click at [241, 129] on span "Pesquisar" at bounding box center [248, 131] width 19 height 6
click at [241, 129] on app-agenda-tpe "menu Testemunho Metropolitano Versão: 2.2.2 TPE Taubaté/SP brightness_medium he…" at bounding box center [198, 70] width 397 height 140
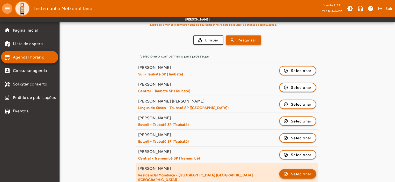
scroll to position [84, 0]
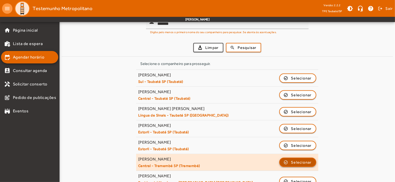
click at [305, 162] on span "Selecionar" at bounding box center [301, 162] width 21 height 6
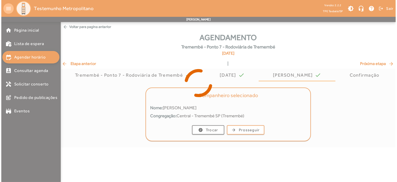
scroll to position [0, 0]
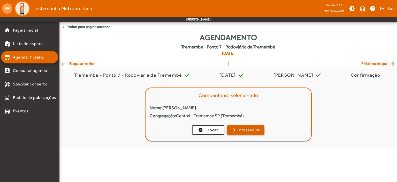
click at [255, 127] on span "Prosseguir" at bounding box center [249, 130] width 21 height 6
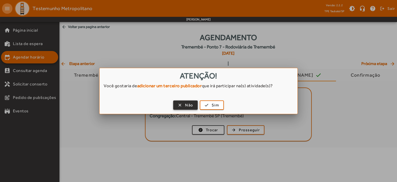
click at [188, 106] on span "Não" at bounding box center [189, 105] width 8 height 6
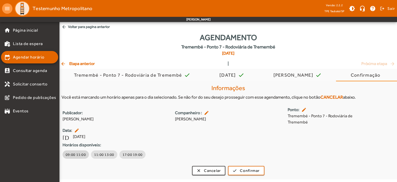
click at [77, 155] on span "09:00 11:00" at bounding box center [76, 154] width 20 height 5
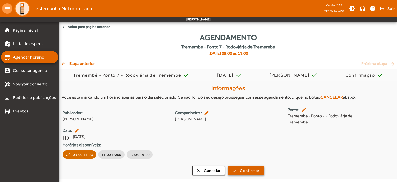
click at [249, 171] on span "Confirmar" at bounding box center [250, 171] width 20 height 6
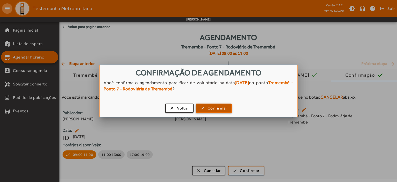
click at [220, 108] on span "Confirmar" at bounding box center [218, 108] width 20 height 6
